Goal: Information Seeking & Learning: Learn about a topic

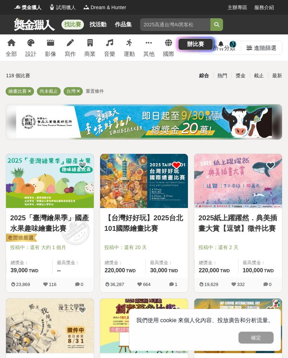
click at [117, 214] on link "【台灣好好玩】2025台北101國際繪畫比賽" at bounding box center [143, 223] width 79 height 21
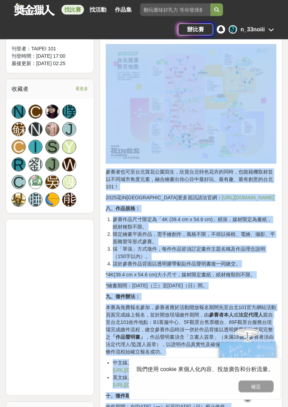
scroll to position [638, 0]
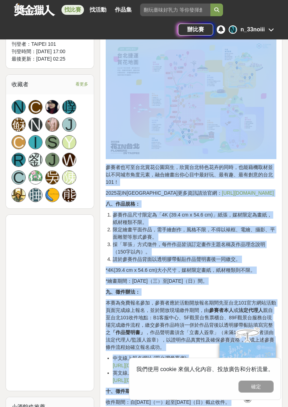
click at [235, 253] on li "採「單張」方式徵件，每件作品皆須訂定畫作主題名稱及作品理念說明（150字以內）。" at bounding box center [195, 248] width 164 height 15
click at [248, 255] on li "採「單張」方式徵件，每件作品皆須訂定畫作主題名稱及作品理念說明（150字以內）。" at bounding box center [195, 248] width 164 height 15
click at [242, 263] on li "請於參賽作品背面以透明膠帶黏貼作品聲明書後一同繳交。" at bounding box center [195, 258] width 164 height 7
click at [241, 263] on li "請於參賽作品背面以透明膠帶黏貼作品聲明書後一同繳交。" at bounding box center [195, 258] width 164 height 7
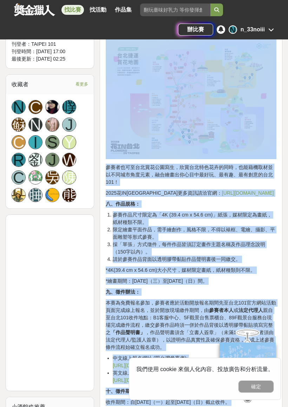
click at [240, 263] on li "請於參賽作品背面以透明膠帶黏貼作品聲明書後一同繳交。" at bounding box center [195, 258] width 164 height 7
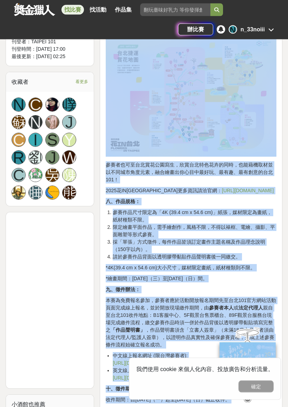
scroll to position [645, 0]
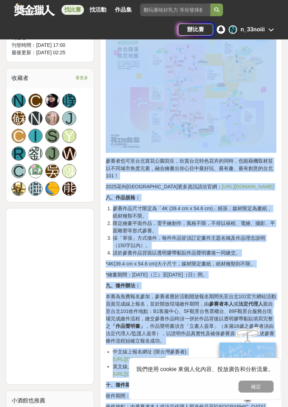
click at [240, 274] on div "一、活動宗旨： 2025【台灣好好玩】台北101國際繪畫比賽旨在推廣台灣各縣市觀光，從台北及[GEOGRAPHIC_DATA]出發，宣傳在地自然資源、風景名勝…" at bounding box center [191, 383] width 171 height 1493
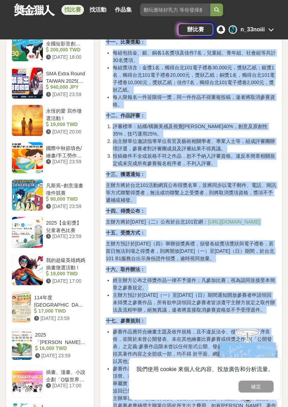
scroll to position [1121, 0]
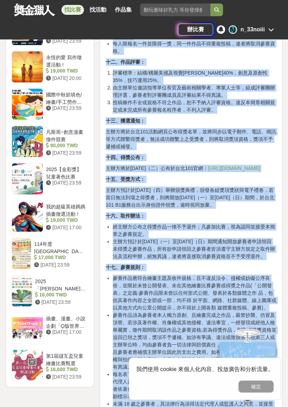
click at [285, 243] on div "一、活動宗旨： 2025【台灣好好玩】台北101國際繪畫比賽旨在推廣台灣各縣市觀光，從台北及[GEOGRAPHIC_DATA]出發，宣傳在地自然資源、風景名勝…" at bounding box center [191, 13] width 189 height 1801
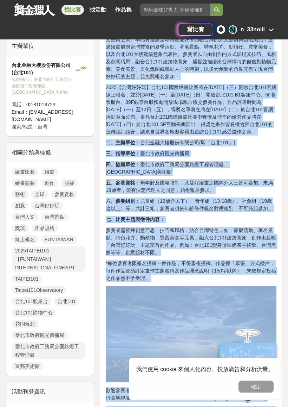
scroll to position [272, 0]
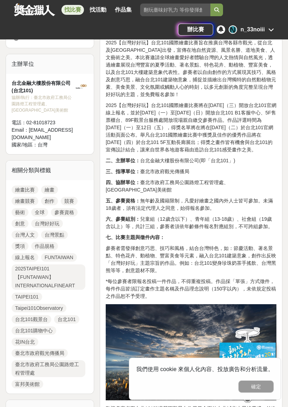
scroll to position [252, 0]
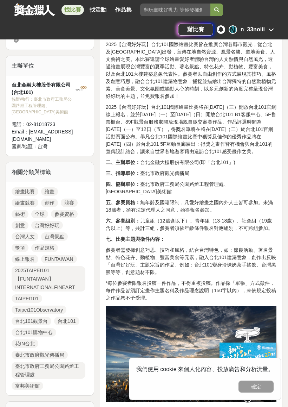
click at [262, 358] on button "確定" at bounding box center [256, 386] width 35 height 12
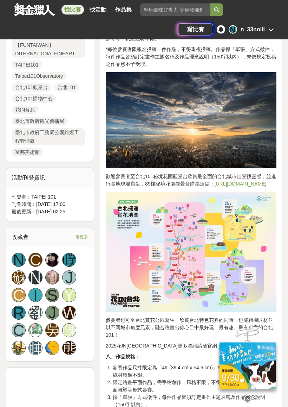
scroll to position [491, 0]
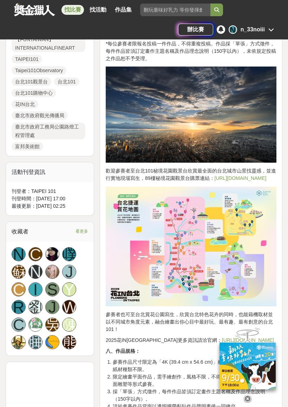
click at [218, 333] on div at bounding box center [248, 365] width 70 height 76
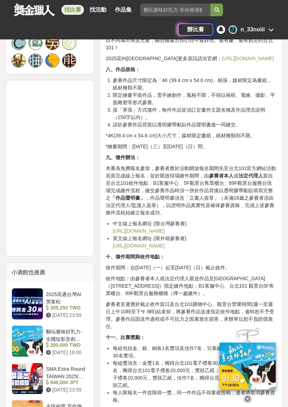
scroll to position [776, 0]
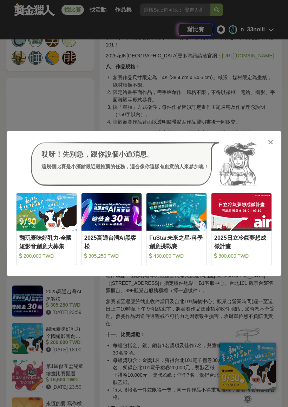
click at [274, 139] on div at bounding box center [270, 141] width 7 height 7
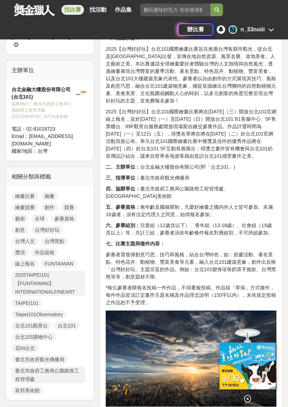
scroll to position [246, 0]
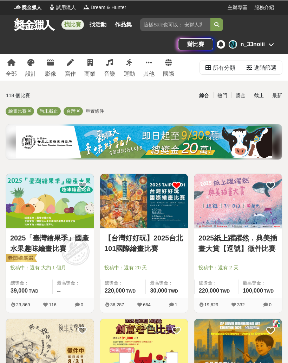
click at [117, 235] on link "【台灣好好玩】2025台北101國際繪畫比賽" at bounding box center [143, 243] width 79 height 21
